Goal: Information Seeking & Learning: Learn about a topic

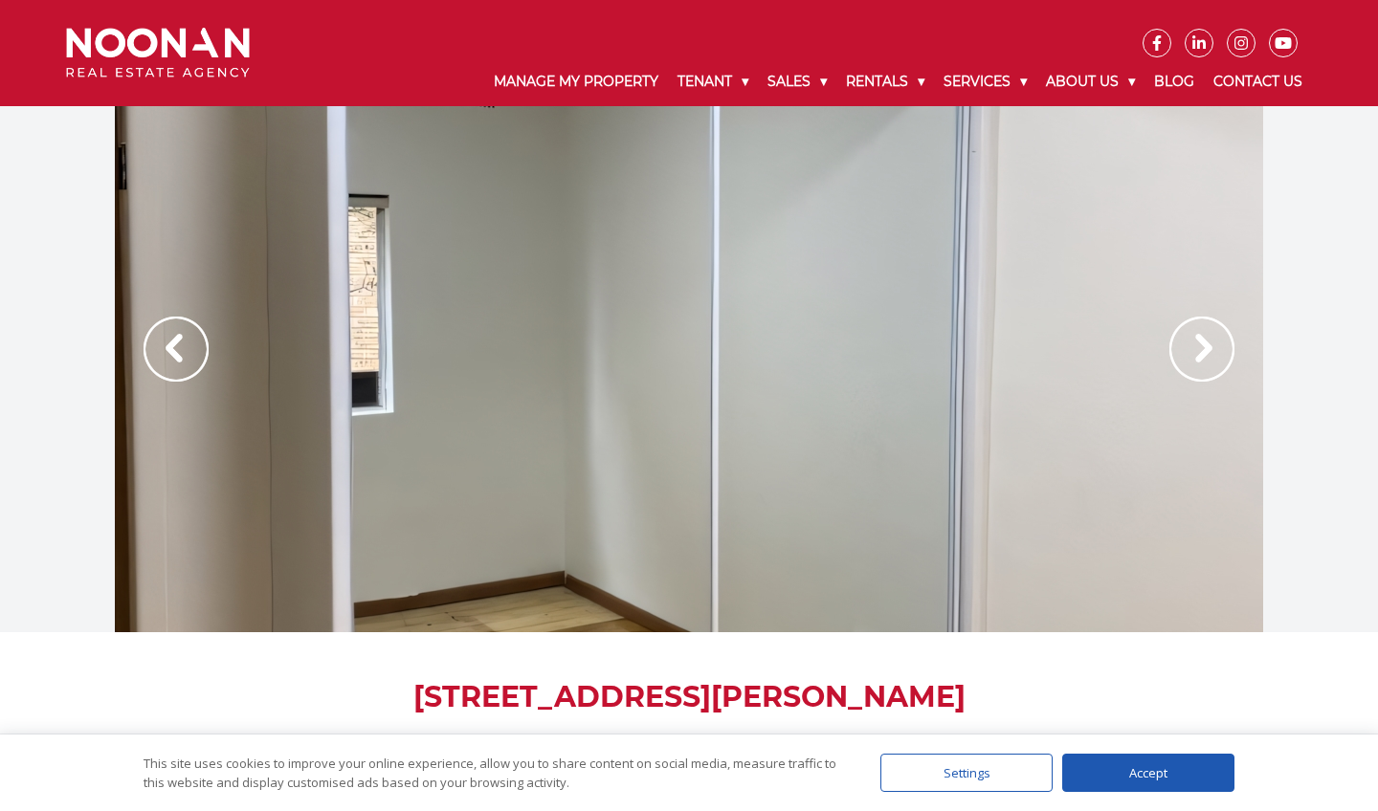
click at [1201, 358] on img at bounding box center [1201, 349] width 65 height 65
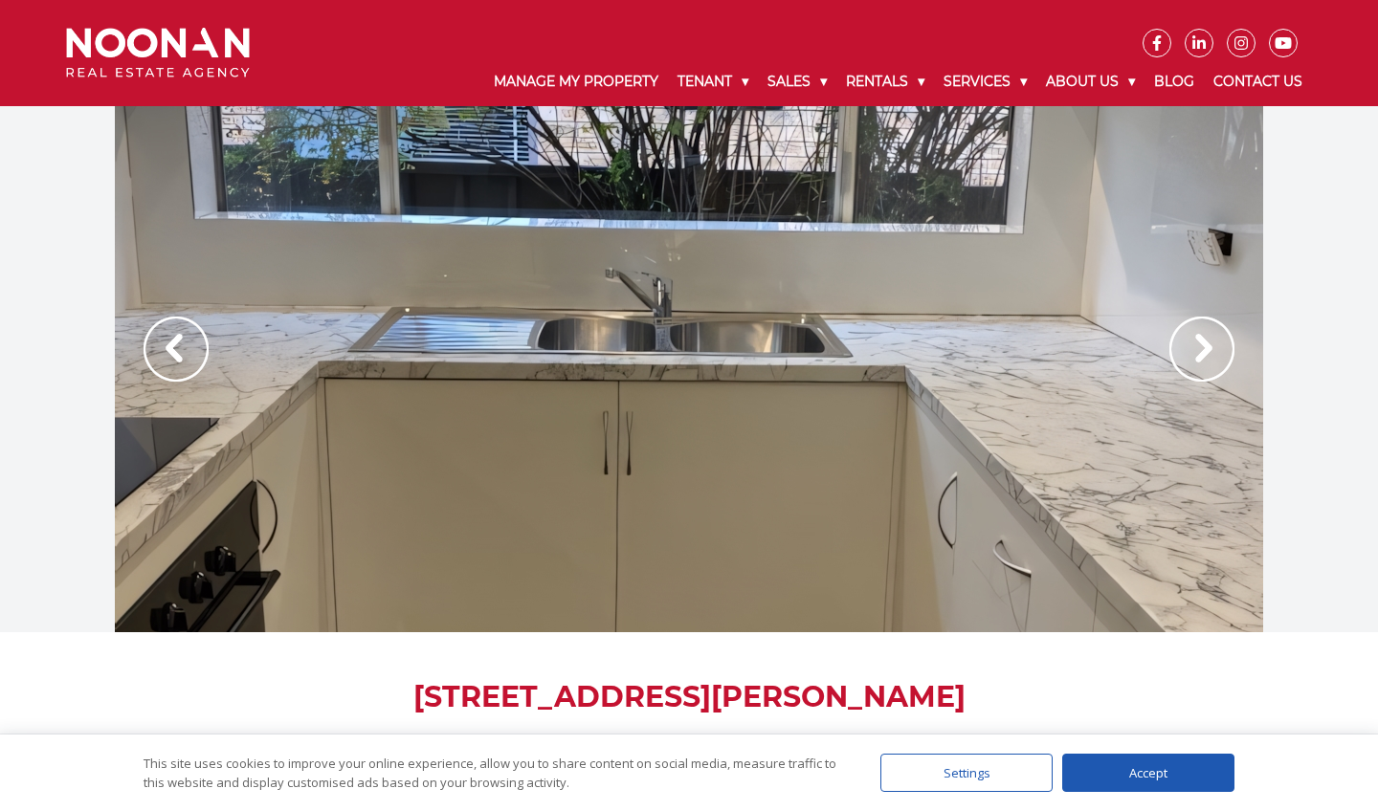
click at [1201, 358] on img at bounding box center [1201, 349] width 65 height 65
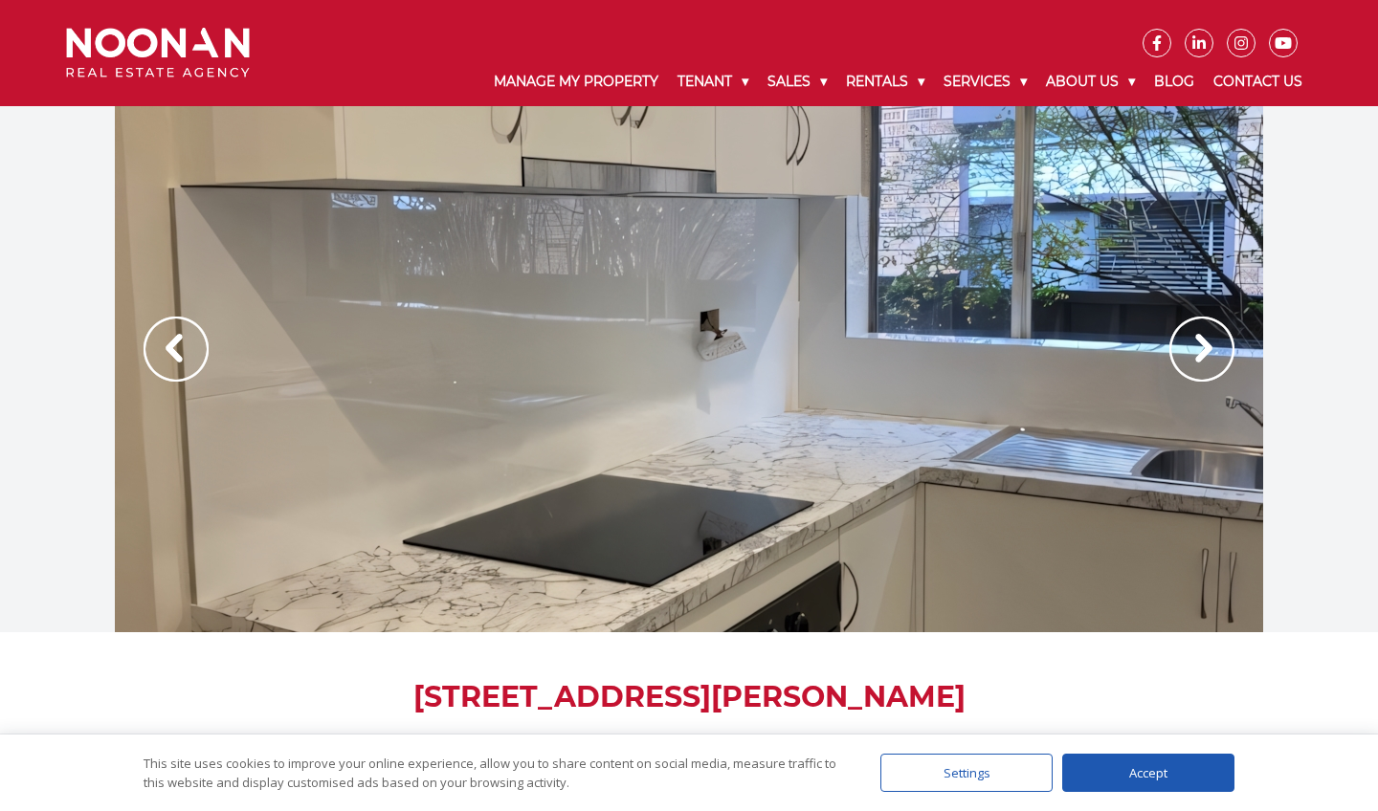
click at [1201, 358] on img at bounding box center [1201, 349] width 65 height 65
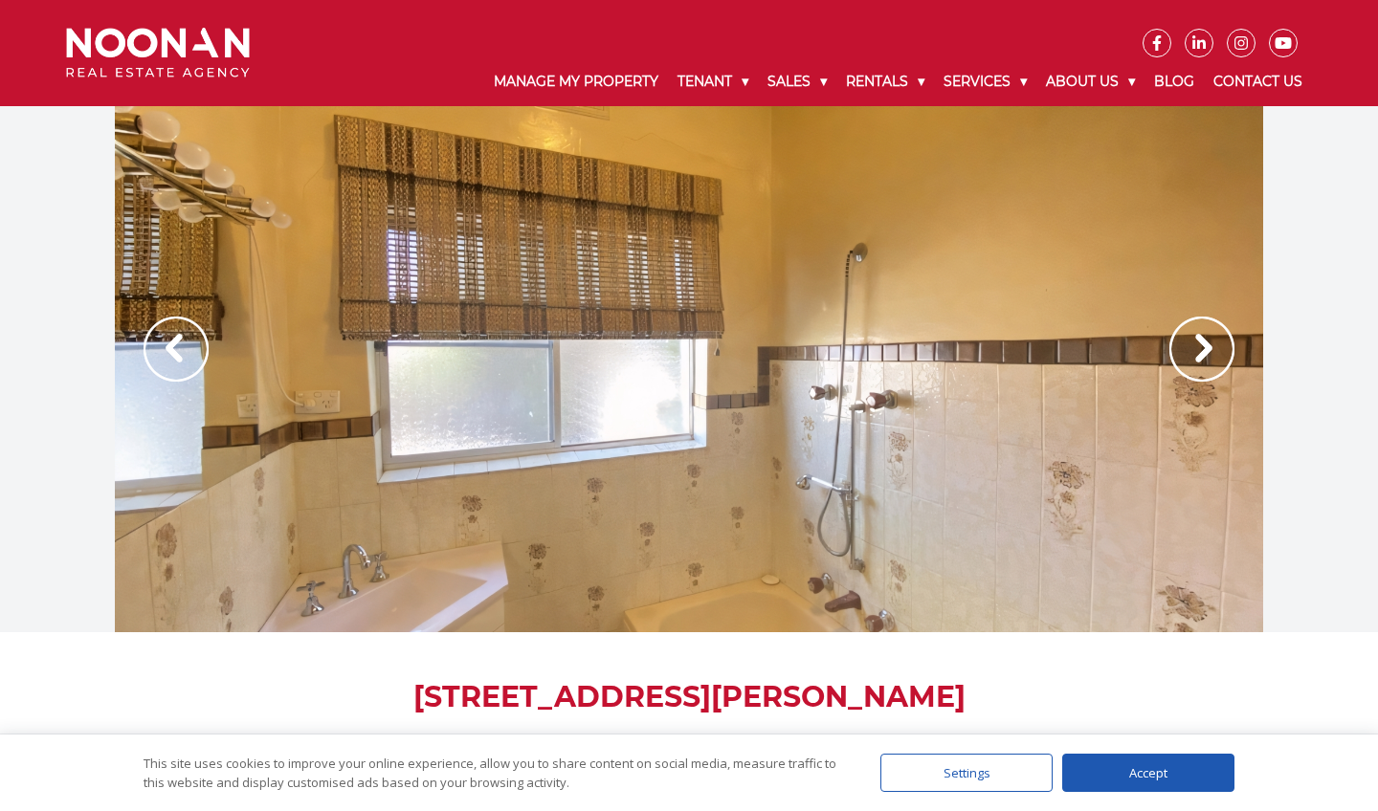
click at [1201, 358] on img at bounding box center [1201, 349] width 65 height 65
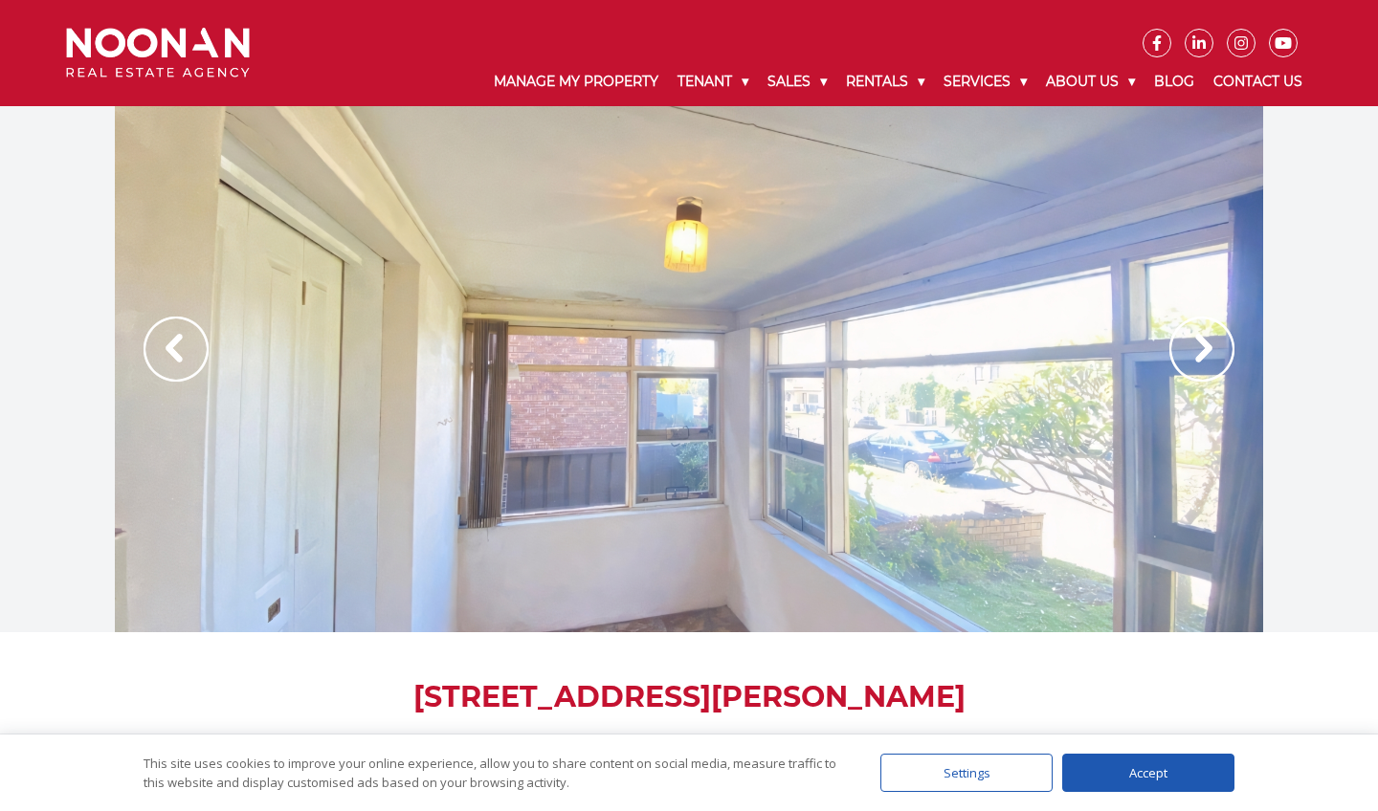
click at [1201, 358] on img at bounding box center [1201, 349] width 65 height 65
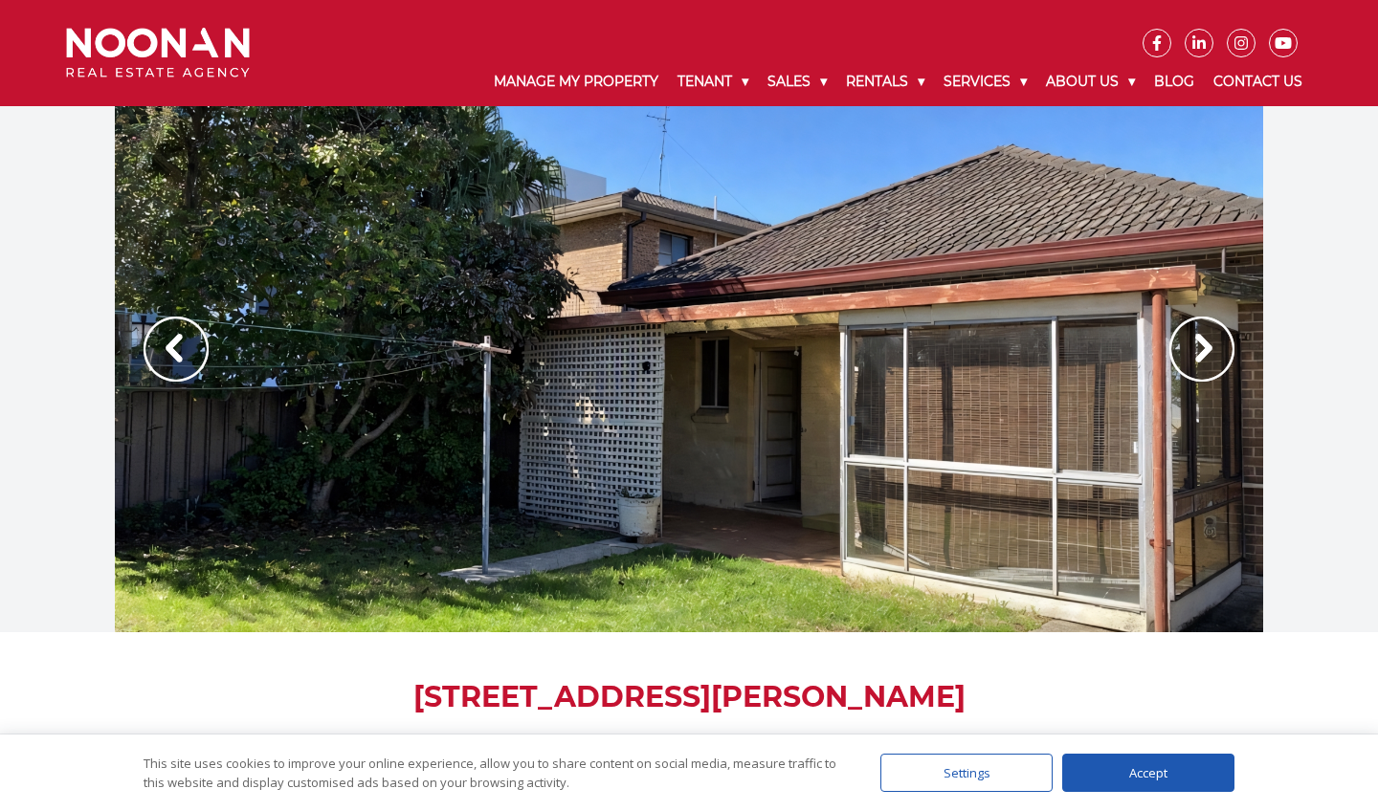
click at [1201, 358] on img at bounding box center [1201, 349] width 65 height 65
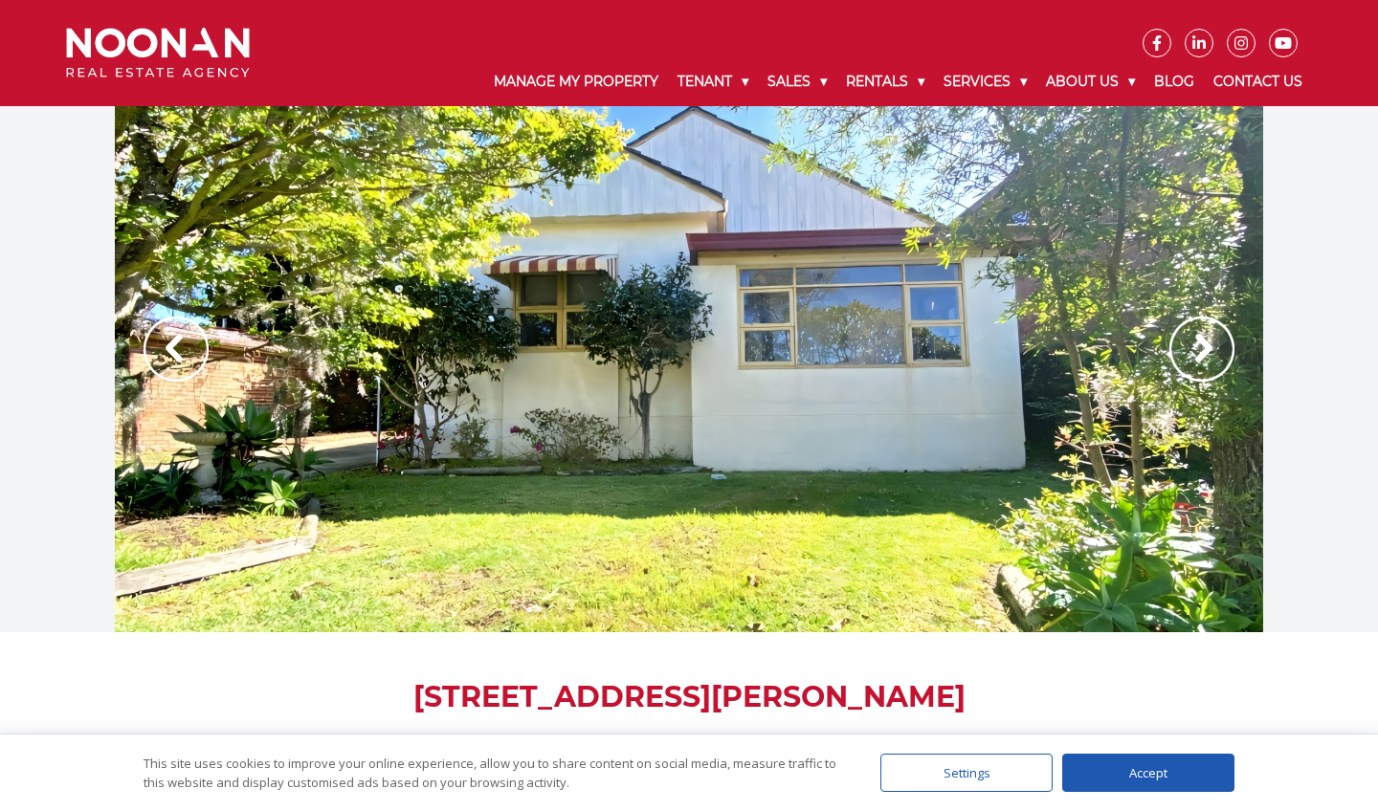
click at [1201, 358] on img at bounding box center [1201, 349] width 65 height 65
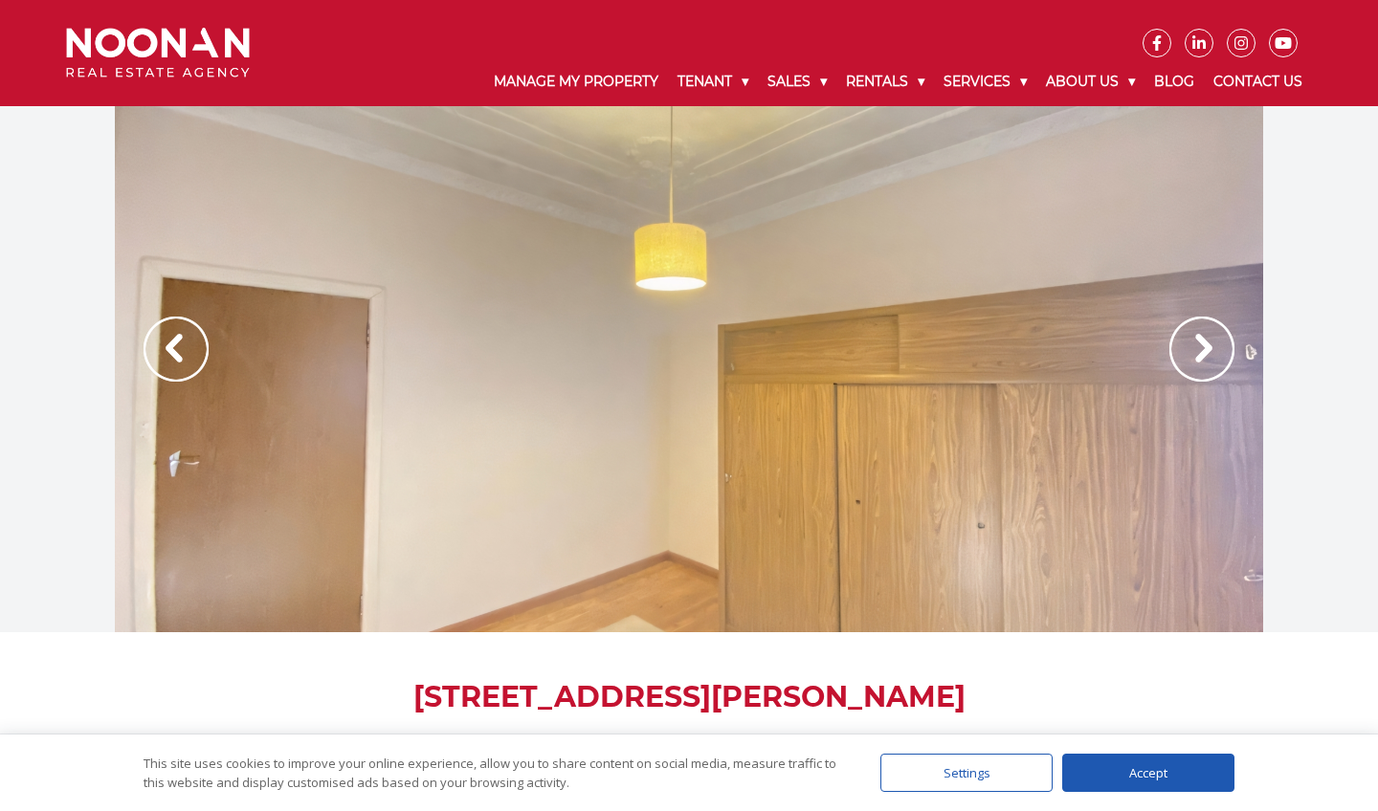
click at [1201, 358] on img at bounding box center [1201, 349] width 65 height 65
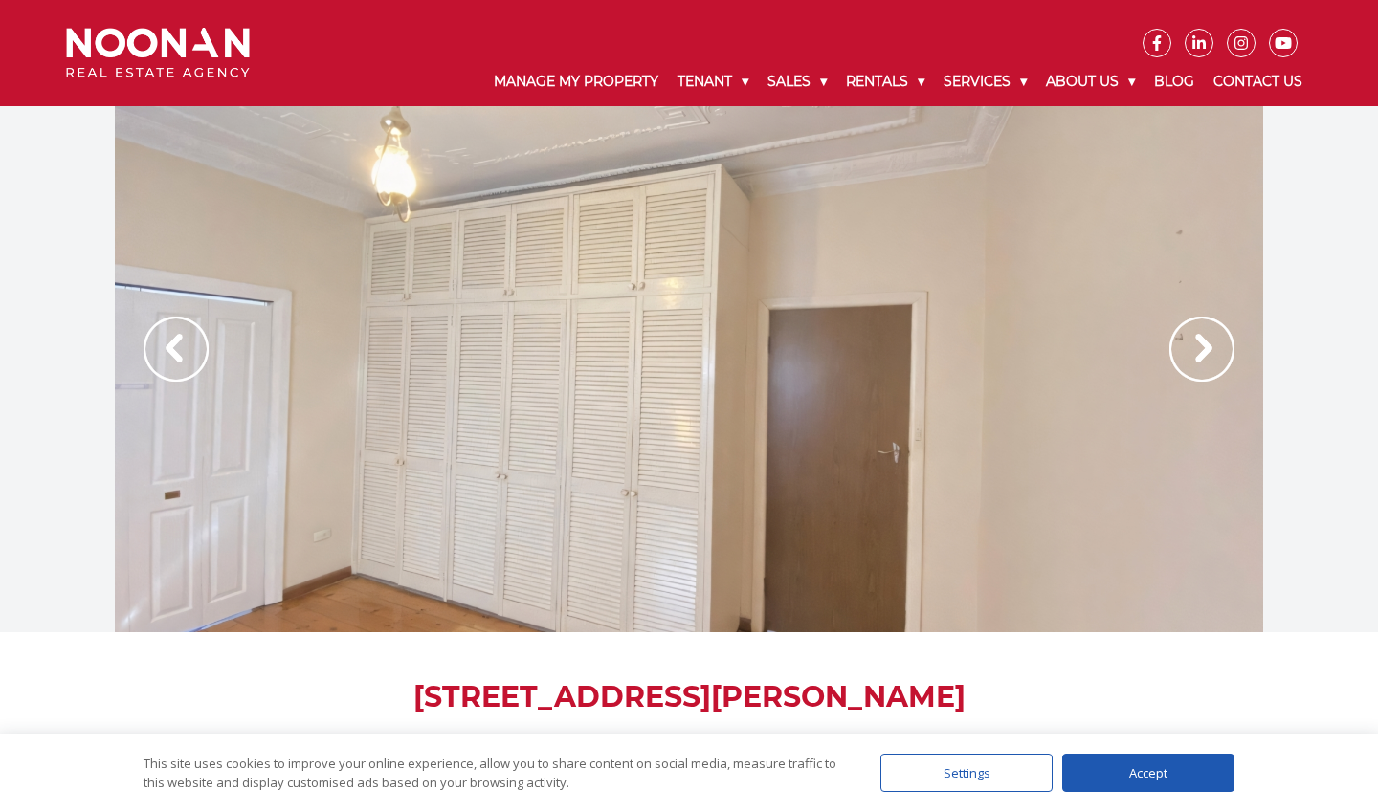
click at [1201, 358] on img at bounding box center [1201, 349] width 65 height 65
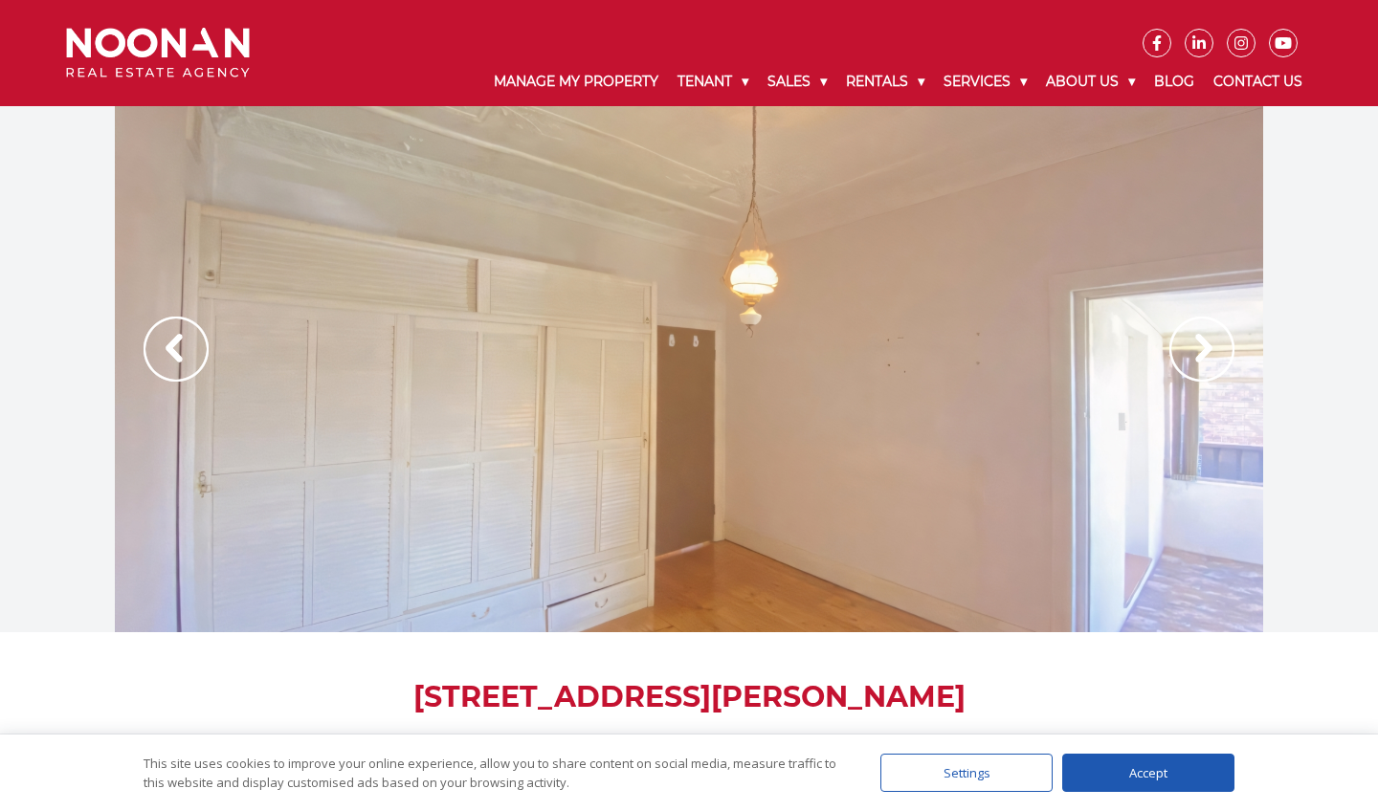
click at [1201, 358] on img at bounding box center [1201, 349] width 65 height 65
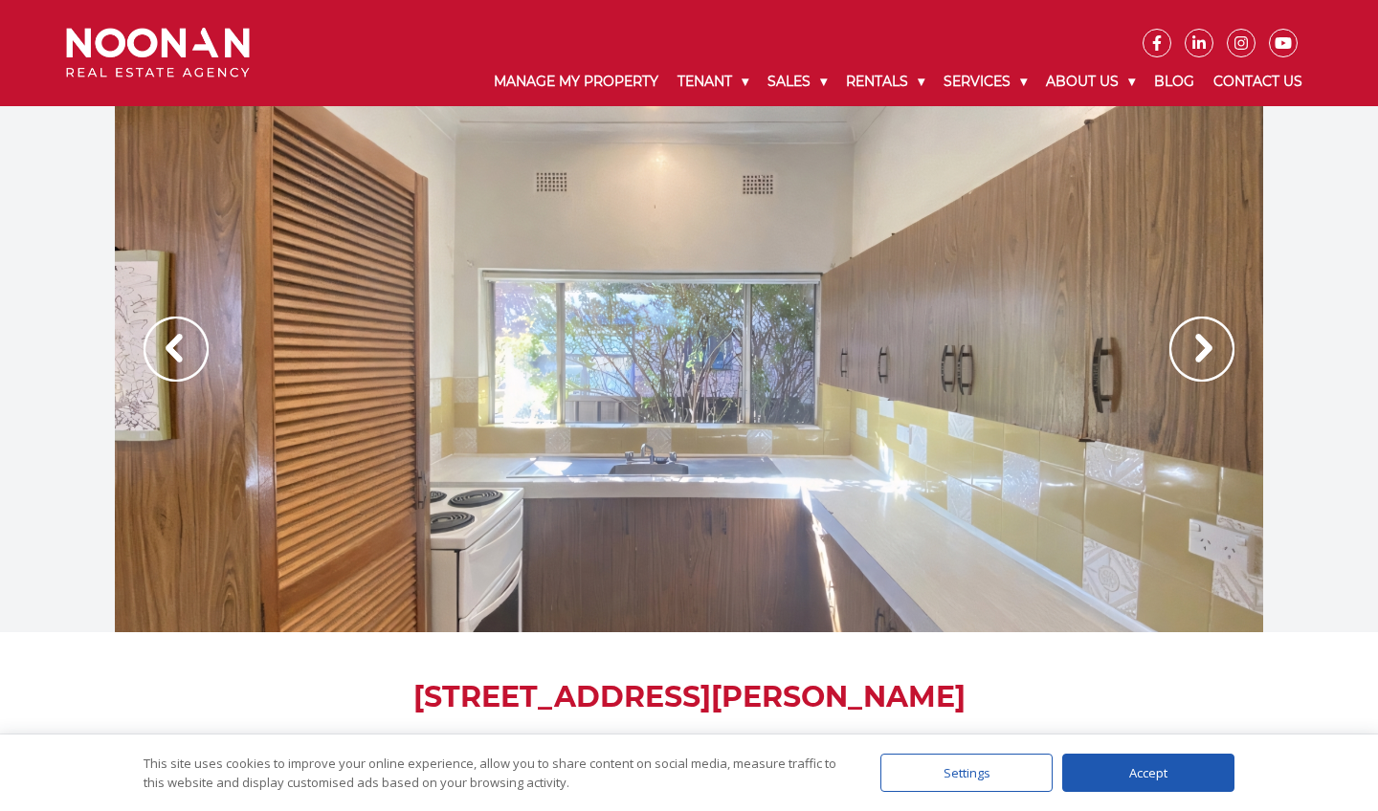
click at [1201, 358] on img at bounding box center [1201, 349] width 65 height 65
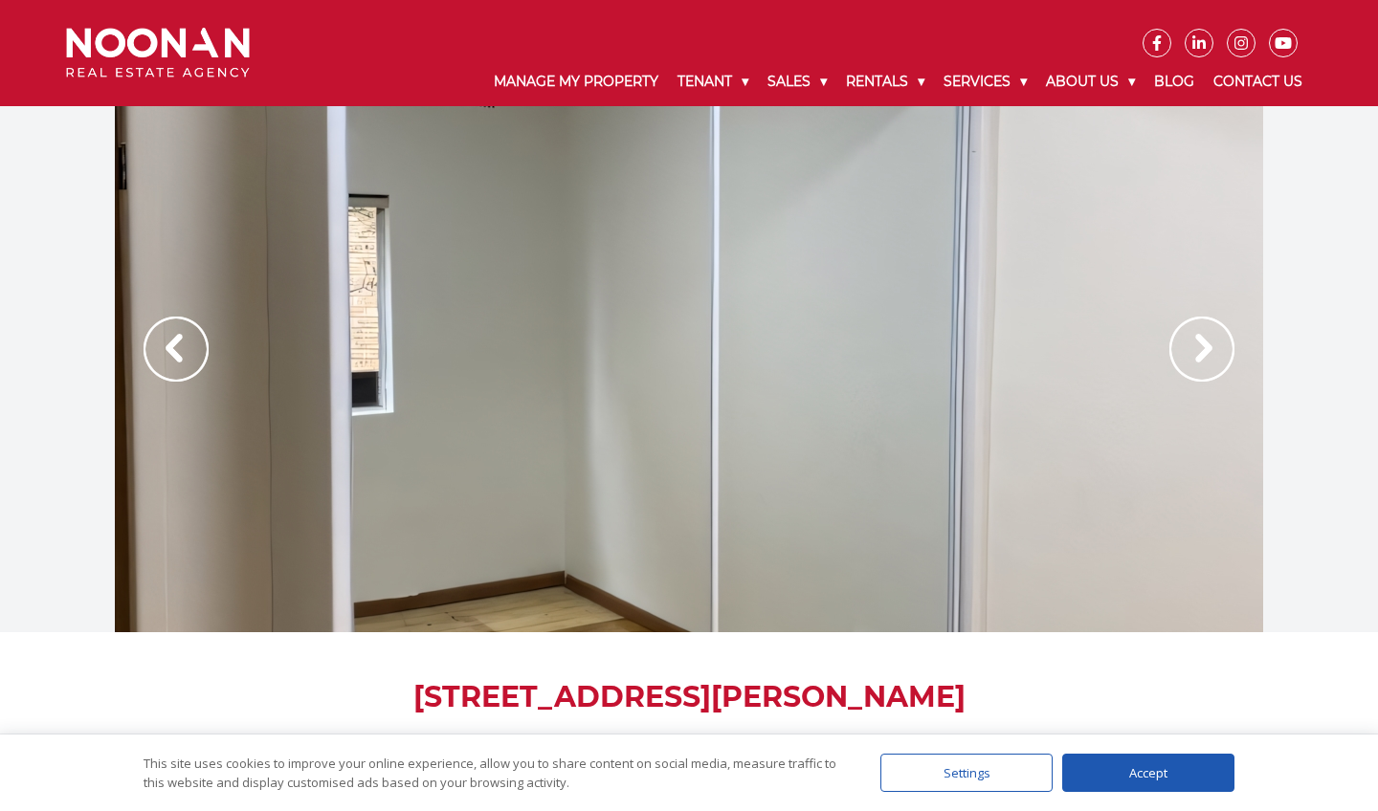
click at [1201, 358] on img at bounding box center [1201, 349] width 65 height 65
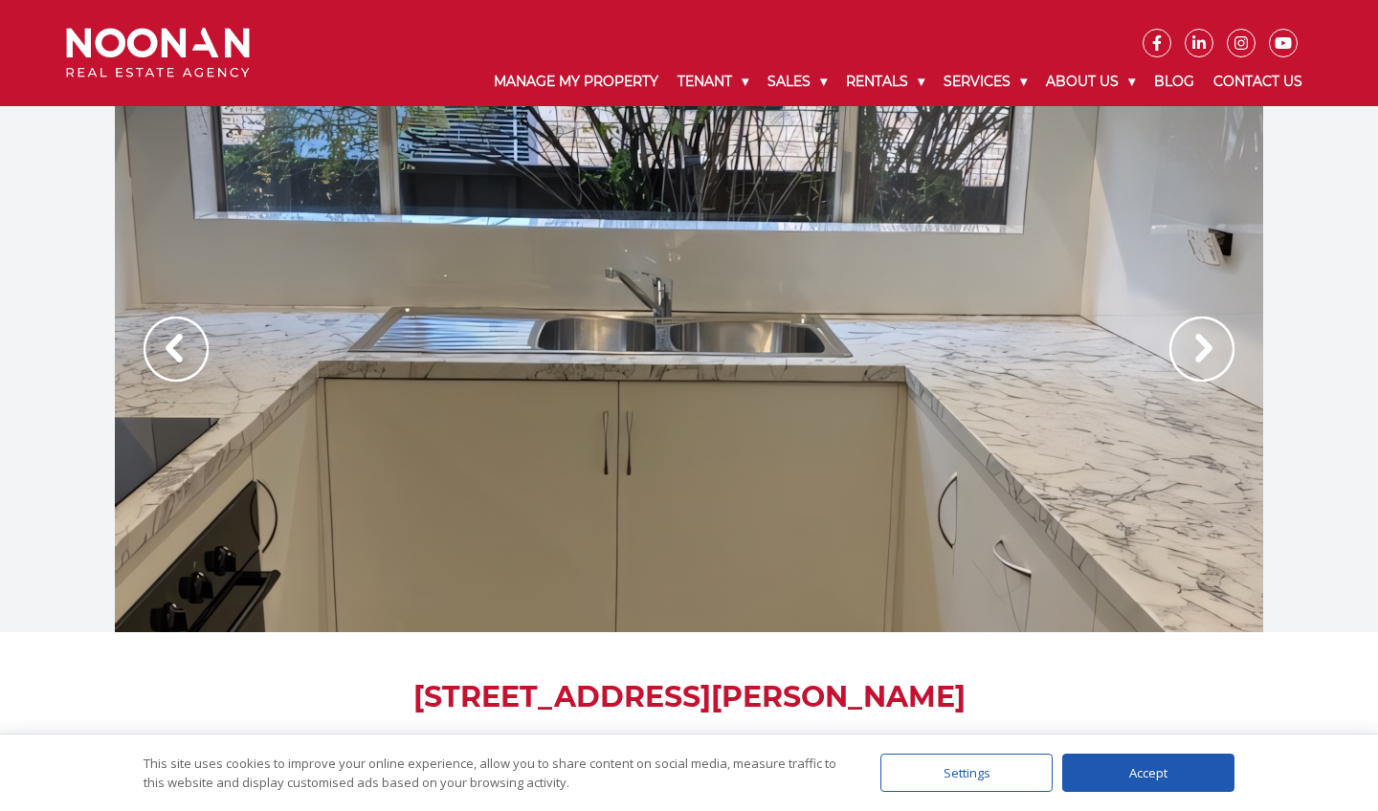
click at [1201, 358] on img at bounding box center [1201, 349] width 65 height 65
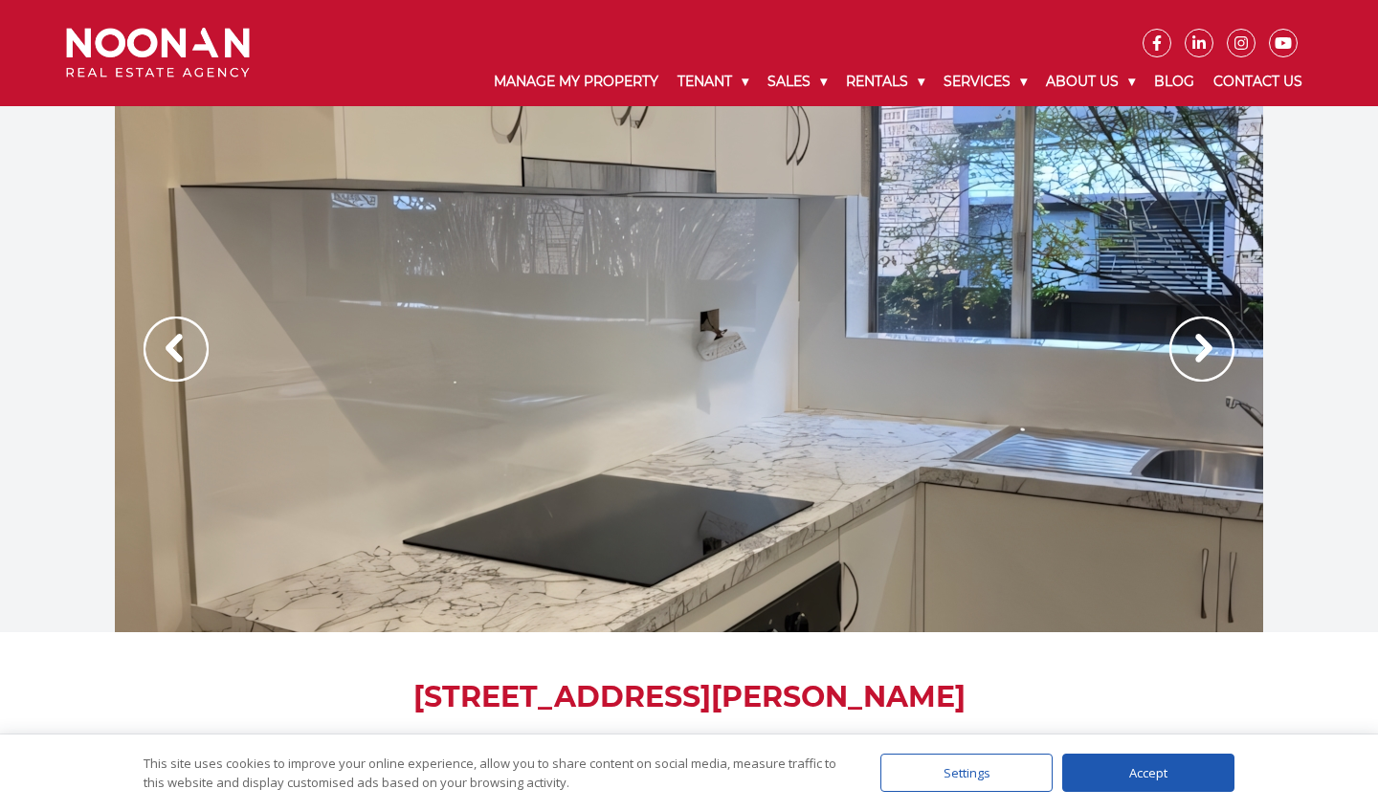
click at [1201, 358] on img at bounding box center [1201, 349] width 65 height 65
